Goal: Find specific page/section: Find specific page/section

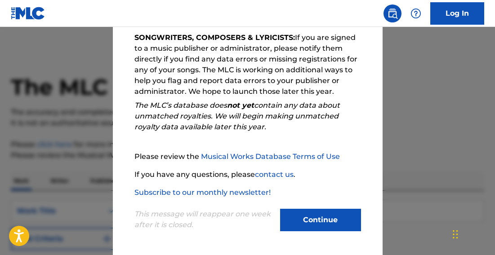
scroll to position [4, 0]
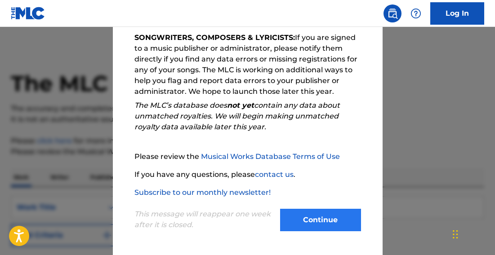
click at [318, 225] on button "Continue" at bounding box center [320, 220] width 81 height 22
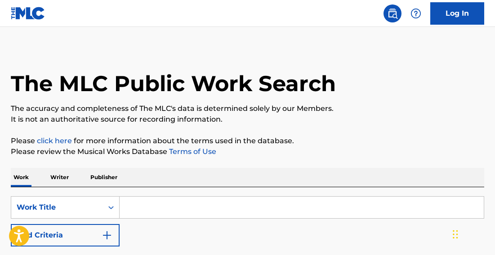
click at [171, 202] on input "Search Form" at bounding box center [301, 208] width 364 height 22
type input "N"
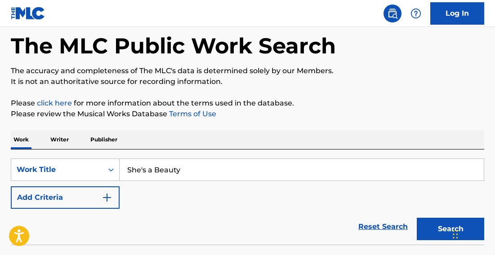
scroll to position [66, 0]
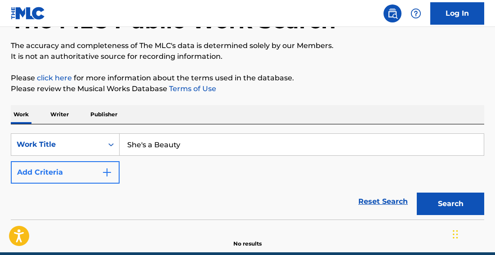
type input "She's a Beauty"
click at [59, 178] on button "Add Criteria" at bounding box center [65, 172] width 109 height 22
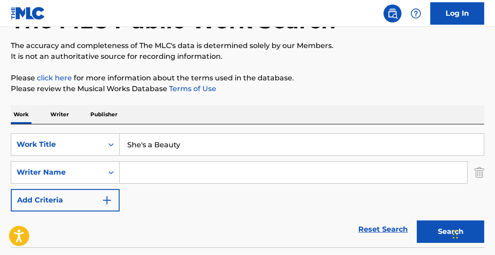
click at [137, 172] on input "Search Form" at bounding box center [292, 173] width 347 height 22
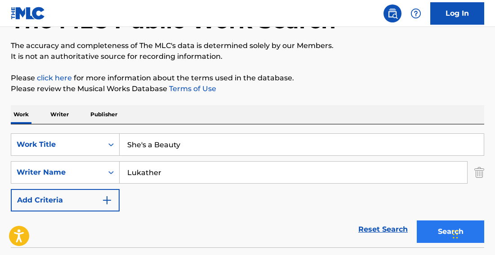
type input "Lukather"
click at [439, 233] on button "Search" at bounding box center [449, 232] width 67 height 22
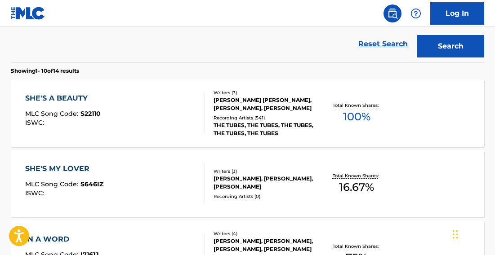
scroll to position [264, 0]
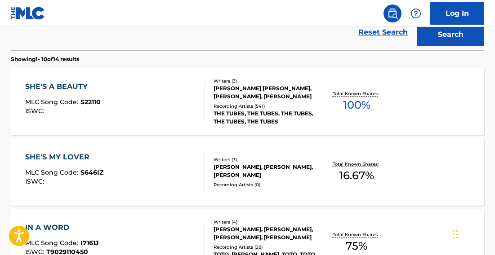
click at [63, 84] on div "SHE'S A BEAUTY" at bounding box center [62, 86] width 75 height 11
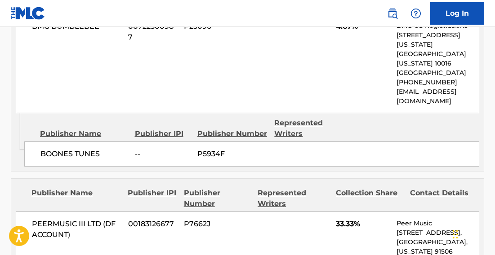
scroll to position [782, 0]
